Goal: Task Accomplishment & Management: Complete application form

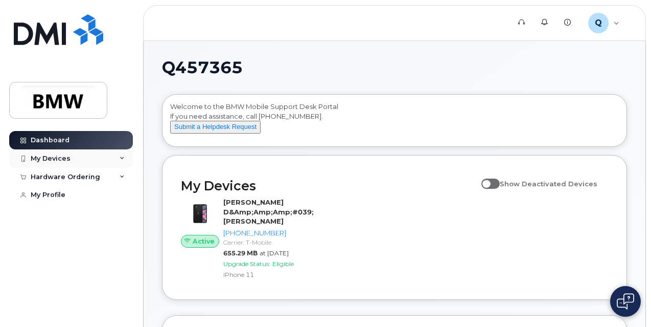
click at [123, 160] on icon at bounding box center [122, 158] width 5 height 5
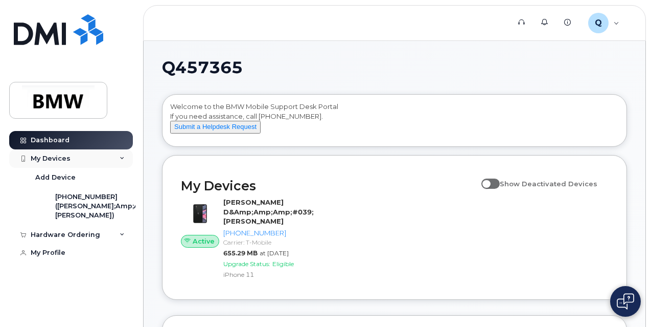
click at [123, 160] on icon at bounding box center [122, 158] width 5 height 5
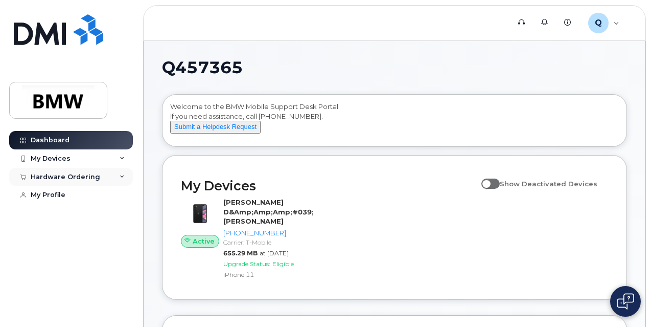
click at [123, 177] on icon at bounding box center [122, 176] width 5 height 5
click at [121, 180] on div "Hardware Ordering" at bounding box center [71, 177] width 124 height 18
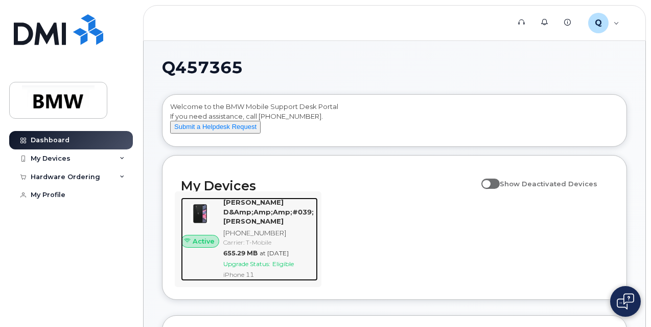
click at [283, 229] on div "[PHONE_NUMBER]" at bounding box center [268, 233] width 90 height 10
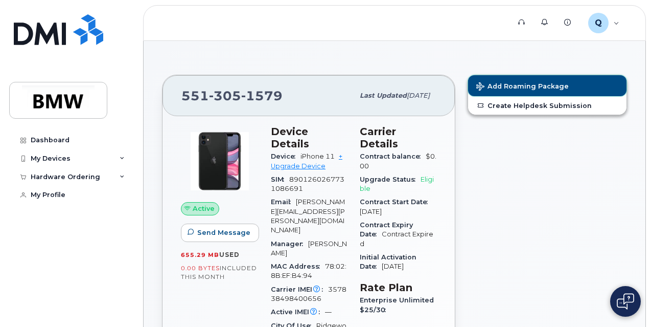
click at [532, 84] on span "Add Roaming Package" at bounding box center [522, 87] width 93 height 10
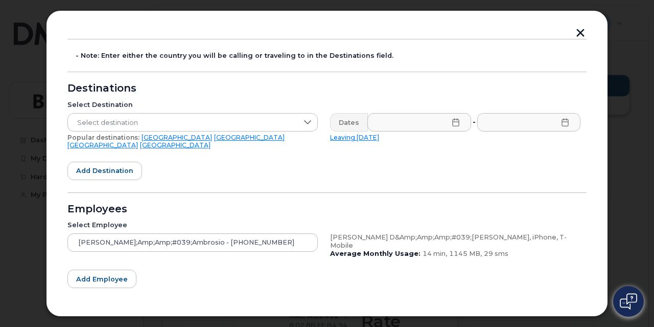
scroll to position [51, 0]
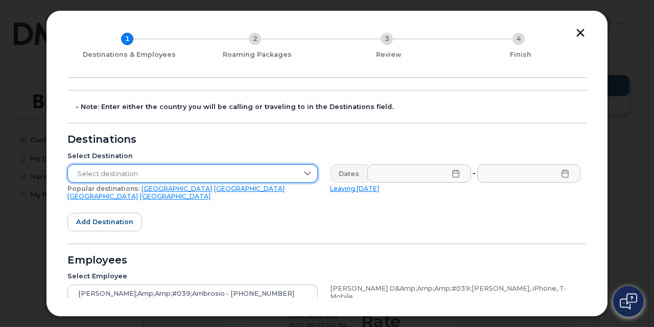
click at [296, 174] on span "Select destination" at bounding box center [183, 174] width 230 height 18
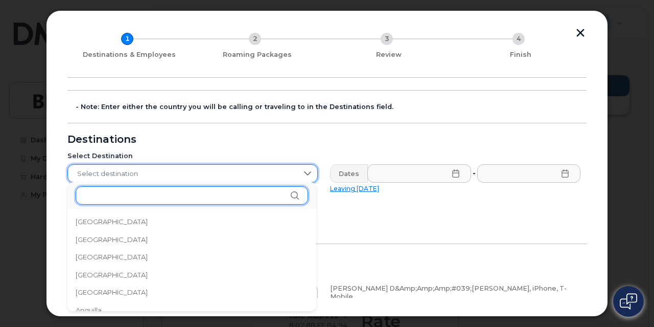
click at [248, 197] on input "text" at bounding box center [192, 195] width 233 height 18
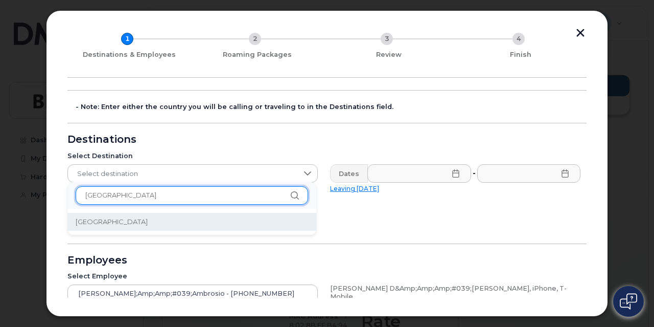
type input "portugal"
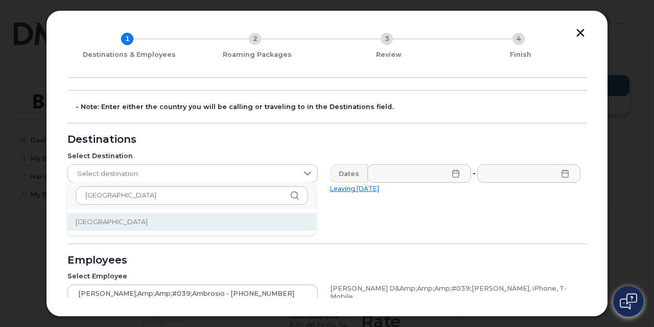
click at [187, 227] on li "Portugal" at bounding box center [191, 222] width 249 height 18
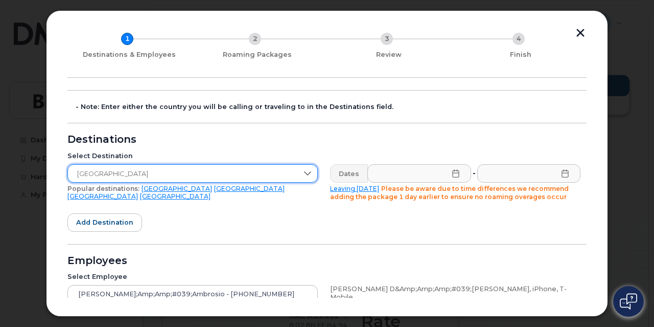
click at [455, 177] on icon at bounding box center [456, 173] width 8 height 8
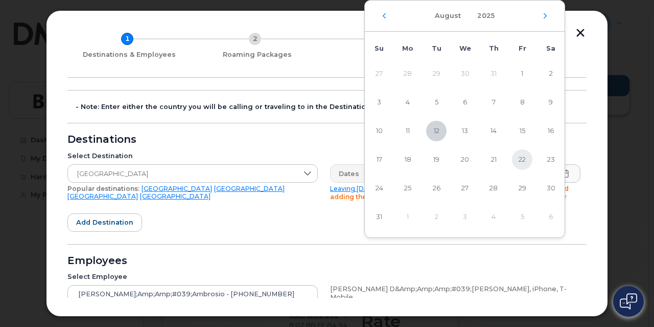
click at [522, 160] on span "22" at bounding box center [522, 159] width 20 height 20
type input "08/22/2025"
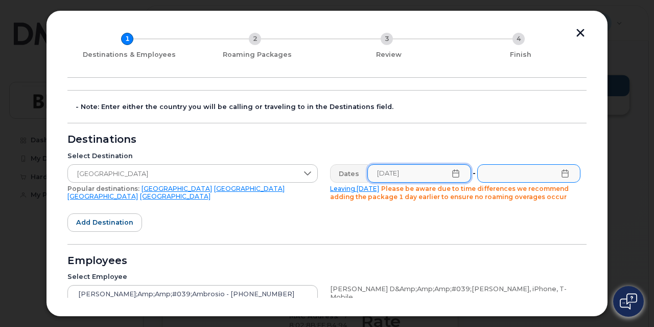
click at [566, 173] on icon at bounding box center [565, 173] width 8 height 8
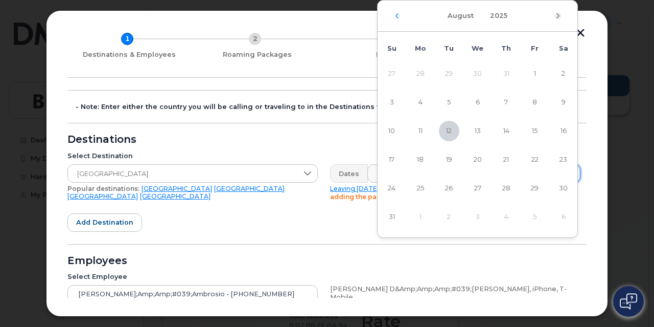
click at [558, 13] on icon "Next Month" at bounding box center [558, 16] width 6 height 8
click at [423, 77] on span "1" at bounding box center [421, 73] width 20 height 20
type input "09/01/2025"
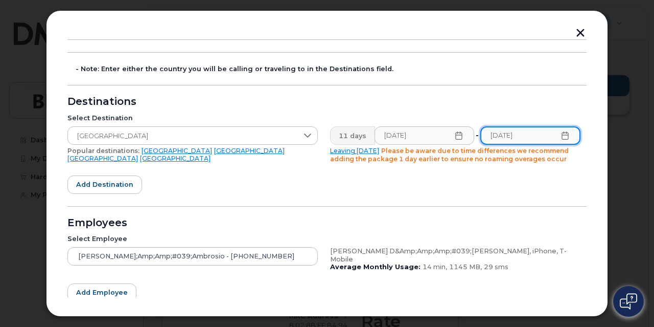
scroll to position [102, 0]
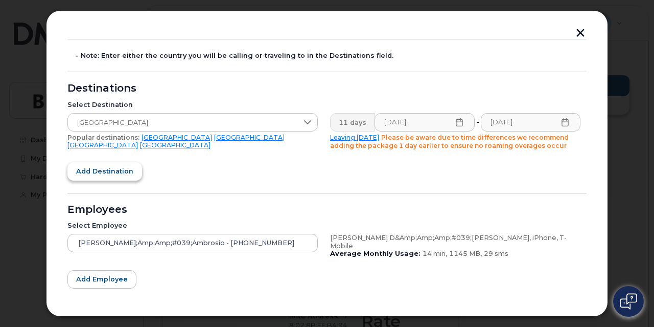
click at [125, 171] on span "Add destination" at bounding box center [104, 171] width 57 height 10
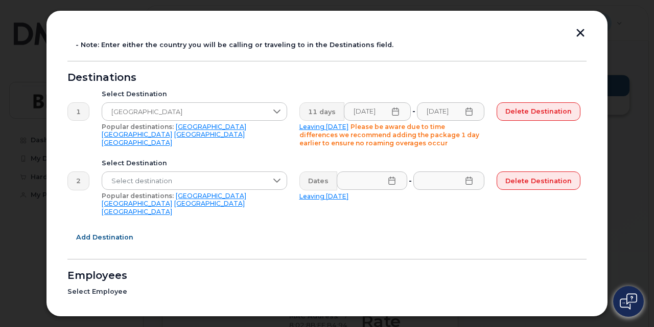
scroll to position [213, 0]
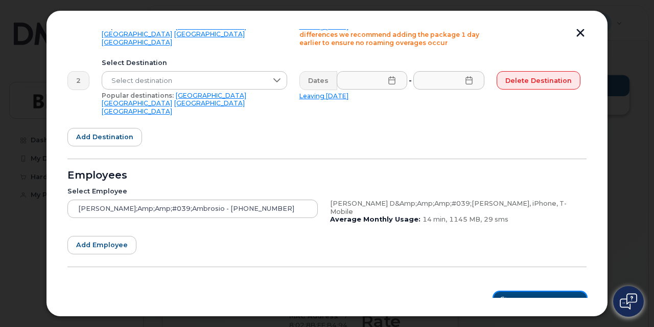
click at [540, 295] on span "Roaming Packages" at bounding box center [544, 300] width 69 height 10
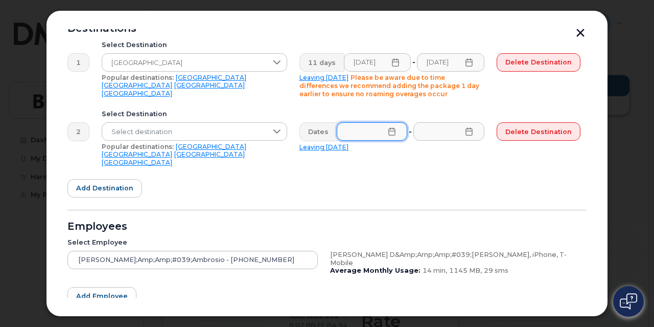
click at [453, 168] on form "- Note: Enter either the country you will be calling or traveling to in the Des…" at bounding box center [326, 170] width 519 height 382
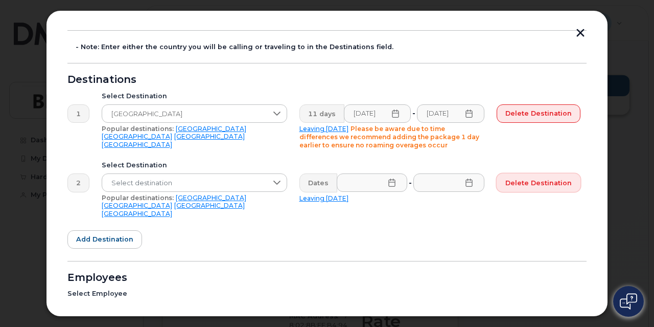
click at [563, 180] on span "Delete destination" at bounding box center [539, 183] width 66 height 10
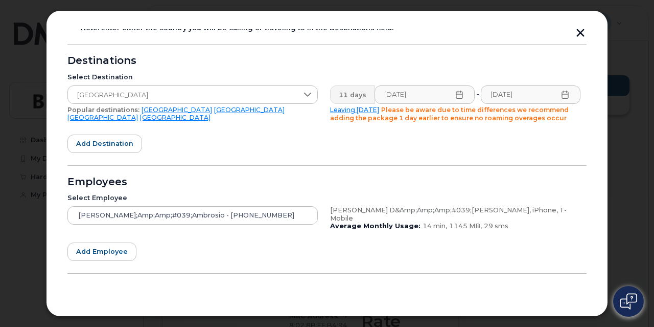
scroll to position [145, 0]
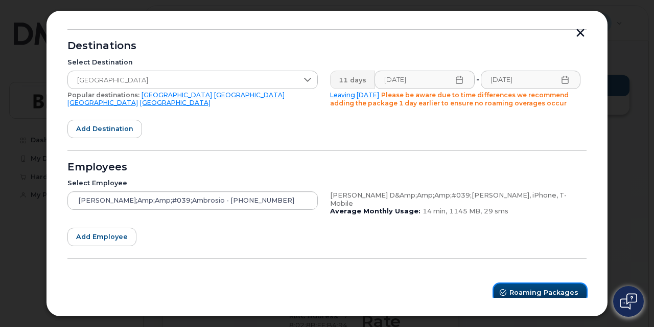
click at [552, 287] on span "Roaming Packages" at bounding box center [544, 292] width 69 height 10
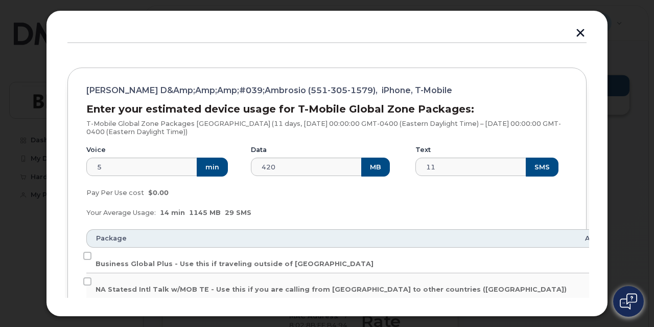
scroll to position [102, 0]
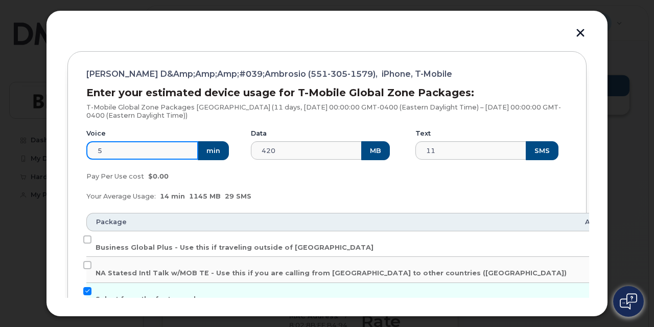
click at [147, 155] on input "5" at bounding box center [142, 150] width 112 height 18
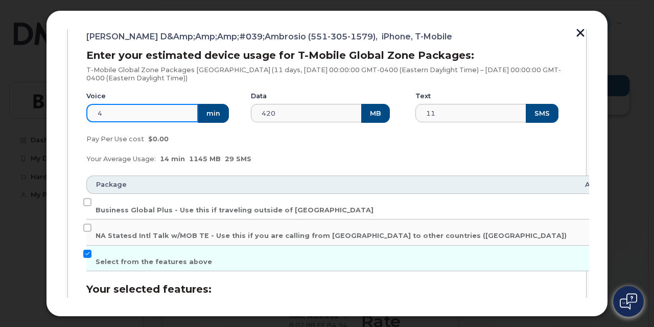
scroll to position [153, 0]
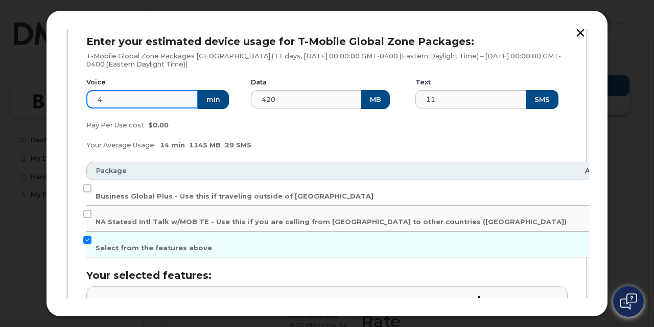
click at [93, 98] on input "4" at bounding box center [142, 99] width 112 height 18
type input "14"
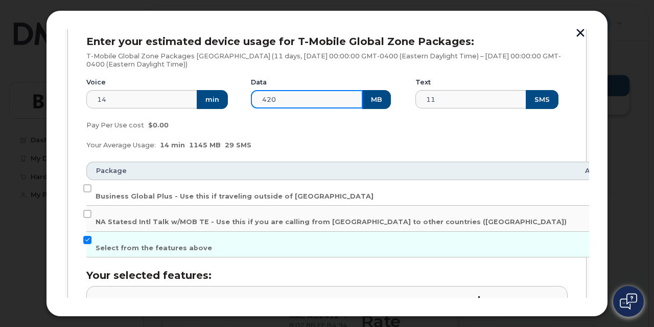
click at [287, 98] on input "420" at bounding box center [307, 99] width 112 height 18
type input "1145"
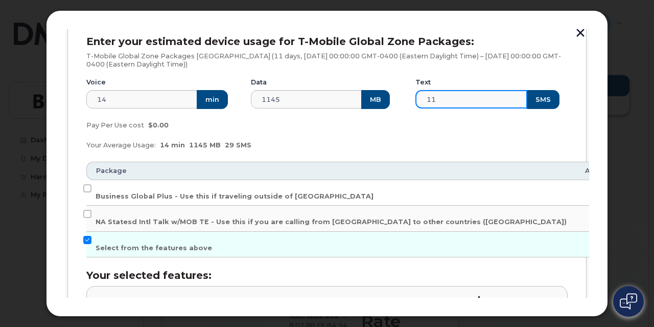
click at [473, 98] on input "11" at bounding box center [472, 99] width 112 height 18
type input "29"
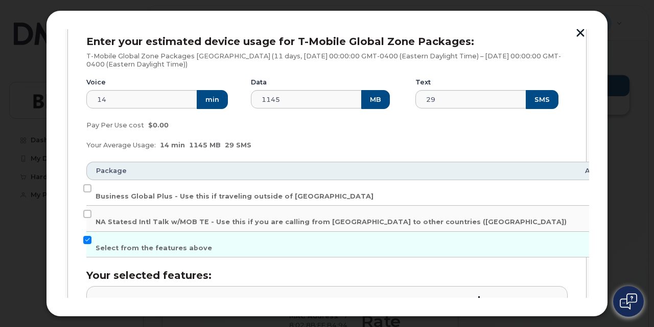
click at [483, 142] on div "Your Average Usage: 14 min 1145 MB 29 SMS" at bounding box center [327, 145] width 494 height 20
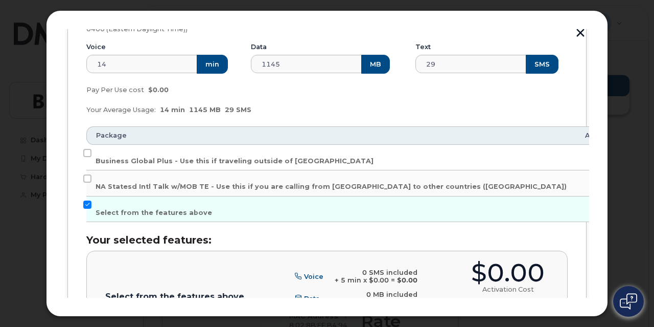
scroll to position [204, 0]
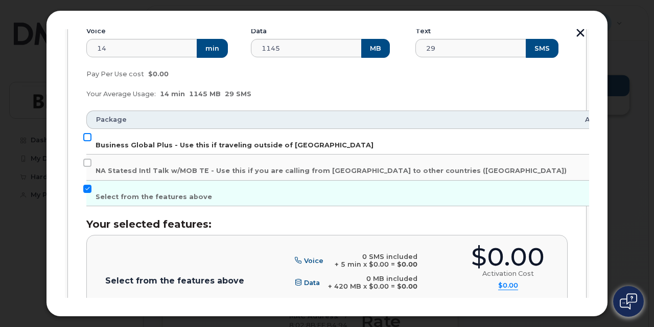
click at [87, 136] on input "Business Global Plus - Use this if traveling outside of North America" at bounding box center [87, 137] width 8 height 8
checkbox input "true"
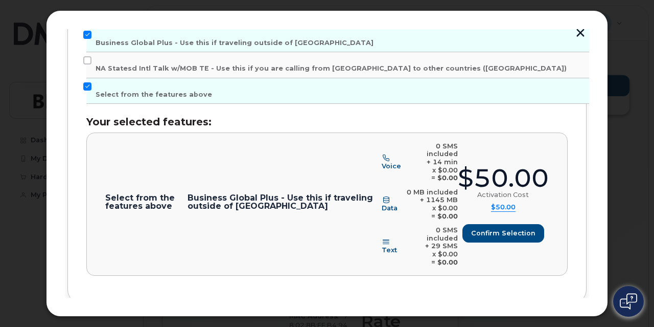
scroll to position [317, 0]
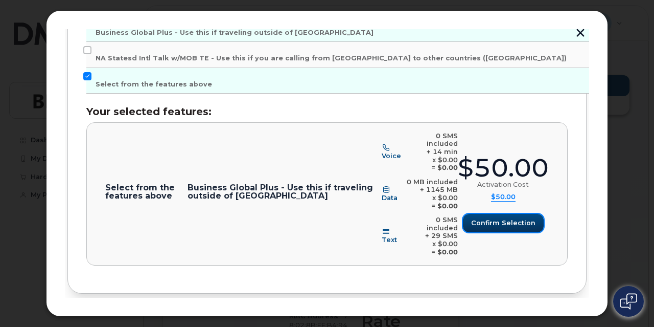
click at [520, 218] on span "Confirm selection" at bounding box center [503, 223] width 64 height 10
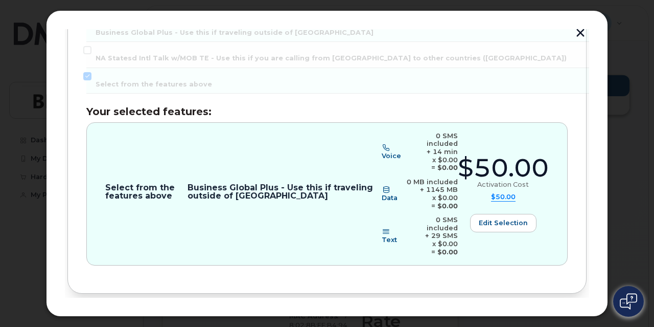
click at [562, 323] on span "Review" at bounding box center [558, 328] width 26 height 10
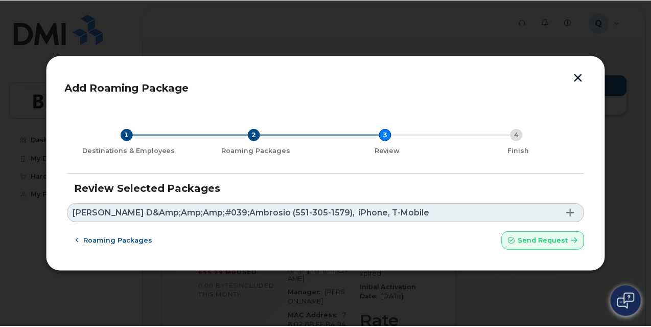
scroll to position [0, 0]
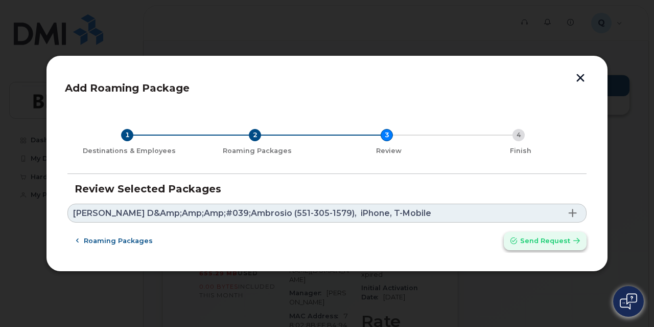
click at [548, 241] on span "Send request" at bounding box center [545, 241] width 50 height 10
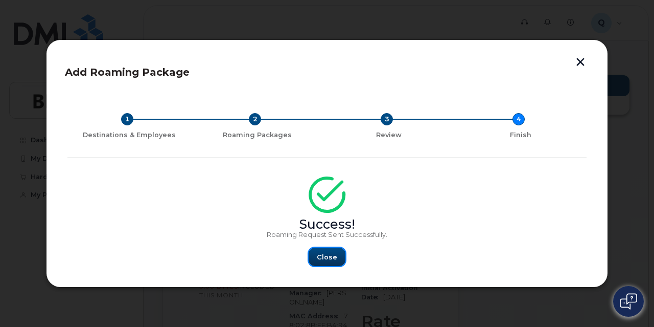
click at [325, 258] on span "Close" at bounding box center [327, 257] width 20 height 10
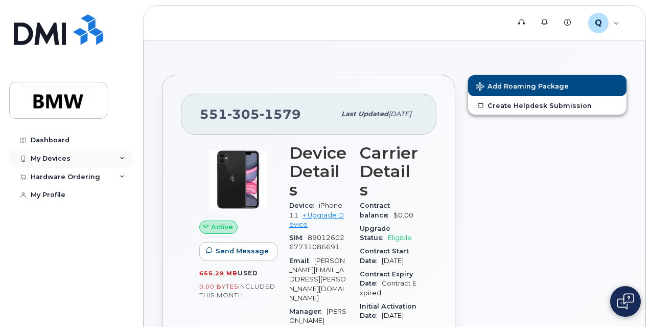
click at [124, 159] on icon at bounding box center [122, 158] width 5 height 5
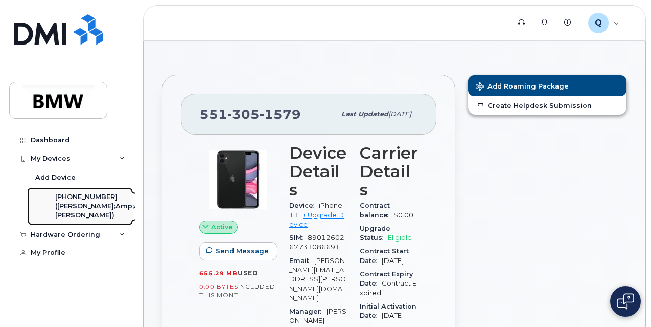
click at [97, 206] on div "([PERSON_NAME];Amp;Amp;#039;[PERSON_NAME])" at bounding box center [114, 210] width 118 height 19
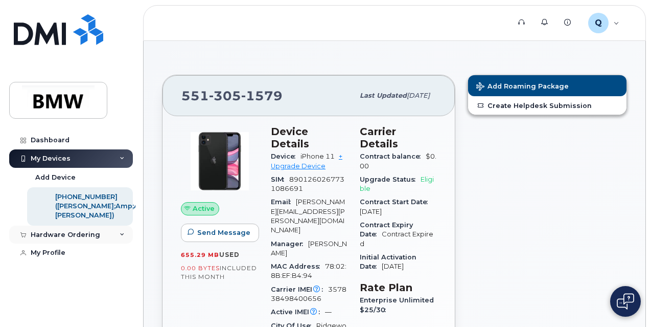
click at [125, 236] on div "Hardware Ordering" at bounding box center [71, 234] width 124 height 18
click at [67, 209] on div "([PERSON_NAME];Amp;Amp;#039;[PERSON_NAME])" at bounding box center [114, 210] width 118 height 19
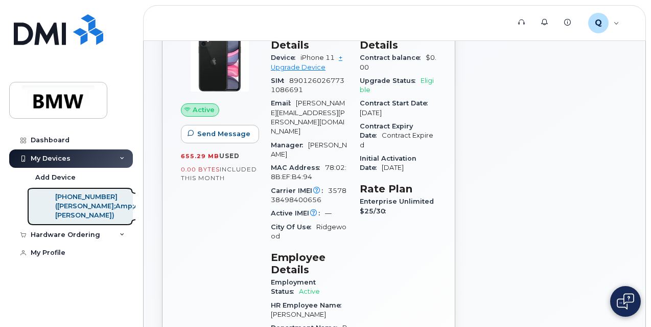
scroll to position [102, 0]
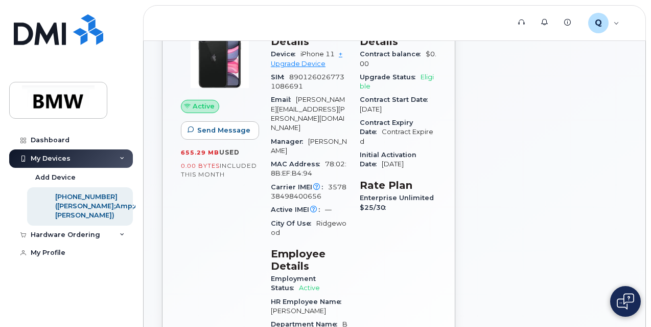
scroll to position [51, 0]
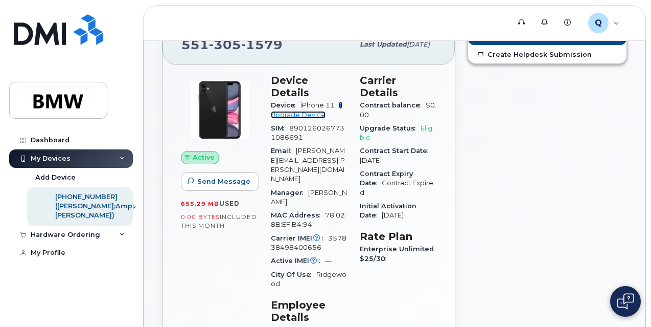
click at [308, 102] on link "+ Upgrade Device" at bounding box center [307, 109] width 72 height 17
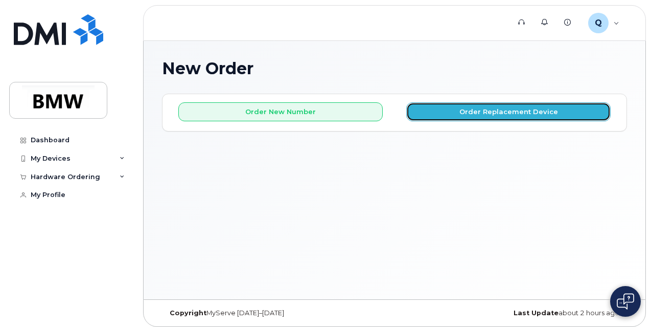
click at [511, 116] on button "Order Replacement Device" at bounding box center [508, 111] width 204 height 19
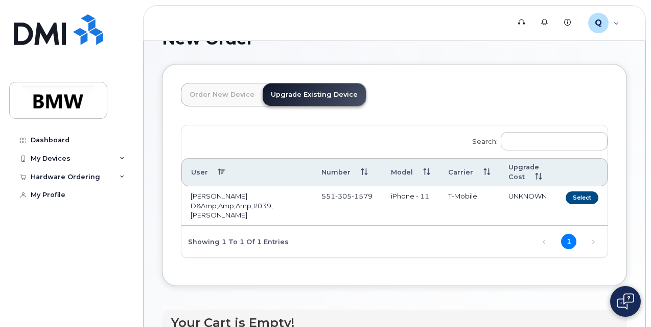
scroll to position [44, 0]
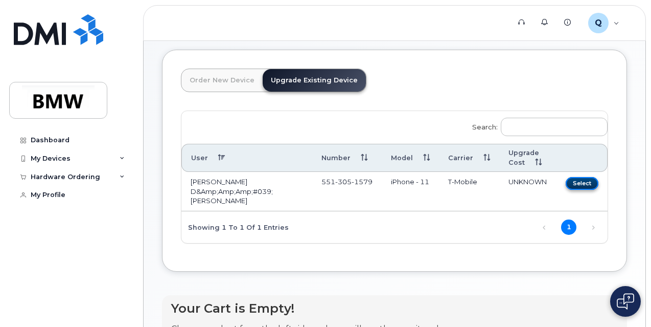
click at [587, 183] on button "Select" at bounding box center [582, 183] width 33 height 13
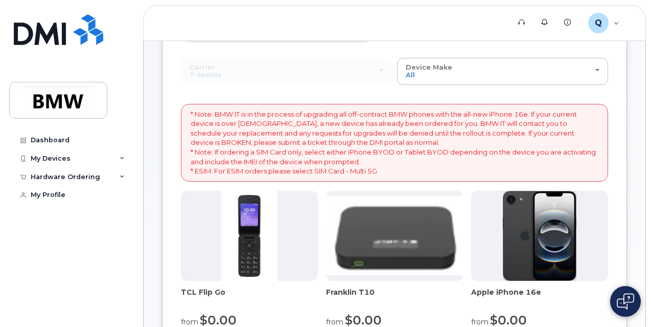
scroll to position [95, 0]
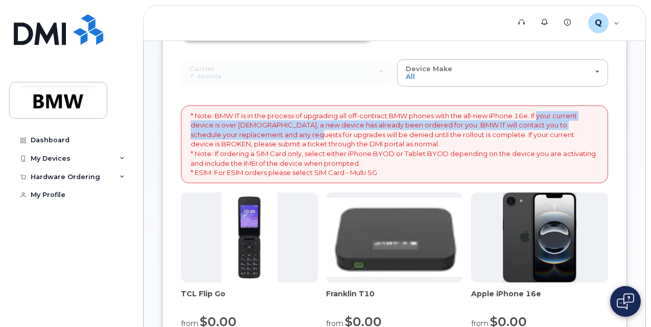
drag, startPoint x: 287, startPoint y: 124, endPoint x: 297, endPoint y: 139, distance: 18.0
click at [297, 139] on p "* Note: BMW IT is in the process of upgrading all off-contract BMW phones with …" at bounding box center [395, 144] width 408 height 66
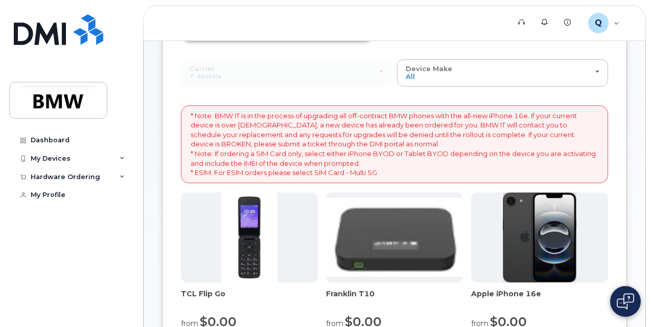
click at [323, 152] on p "* Note: BMW IT is in the process of upgrading all off-contract BMW phones with …" at bounding box center [395, 144] width 408 height 66
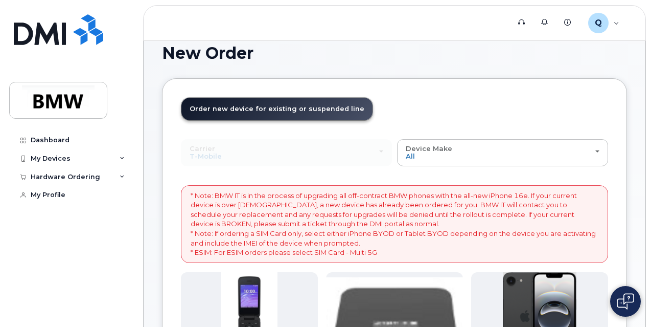
scroll to position [0, 0]
